Goal: Information Seeking & Learning: Compare options

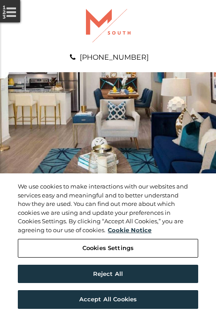
scroll to position [455, 0]
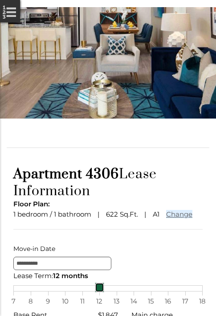
click at [108, 291] on div "7 8 9 10 11 12 13 14 15 16 17 18" at bounding box center [107, 288] width 189 height 6
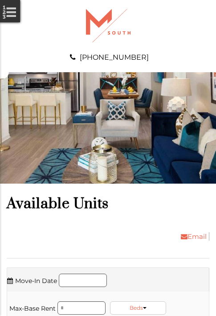
scroll to position [816, 0]
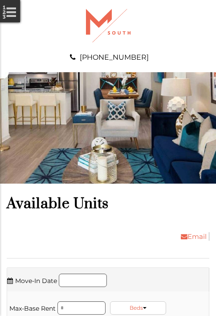
scroll to position [968, 0]
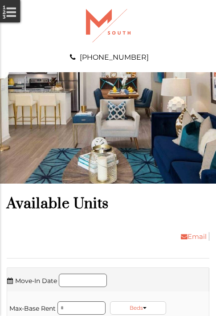
scroll to position [1119, 0]
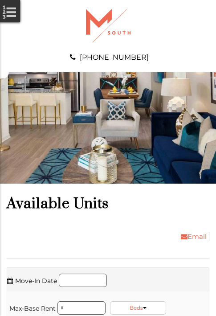
scroll to position [1328, 0]
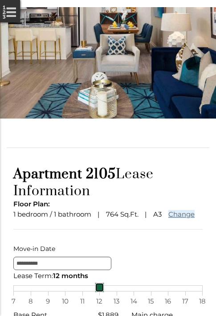
click at [108, 291] on div "7 8 9 10 11 12 13 14 15 16 17 18" at bounding box center [107, 288] width 189 height 6
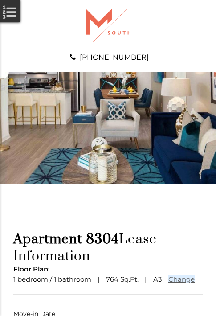
scroll to position [66, 0]
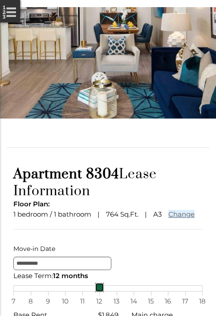
click at [108, 291] on div "7 8 9 10 11 12 13 14 15 16 17 18" at bounding box center [107, 288] width 189 height 6
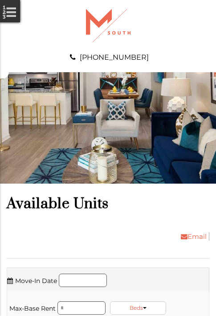
scroll to position [1784, 0]
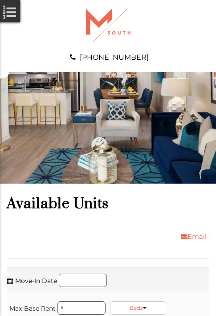
scroll to position [2296, 0]
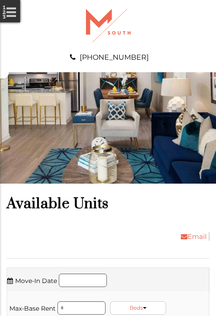
scroll to position [2448, 0]
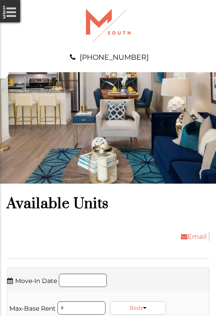
scroll to position [2751, 0]
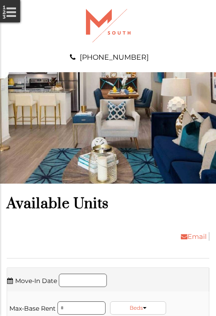
scroll to position [2960, 0]
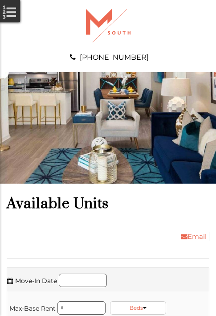
scroll to position [3320, 0]
